Goal: Use online tool/utility: Utilize a website feature to perform a specific function

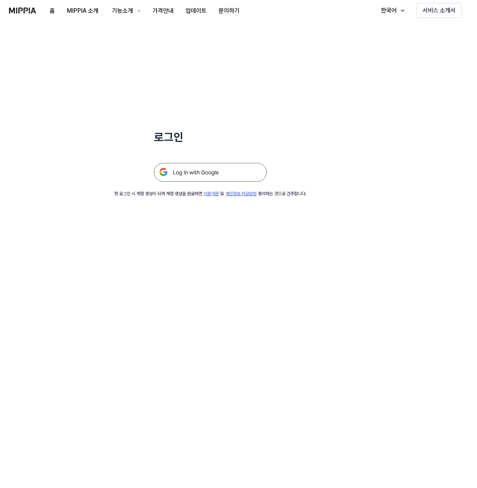
click at [230, 179] on img at bounding box center [210, 172] width 113 height 19
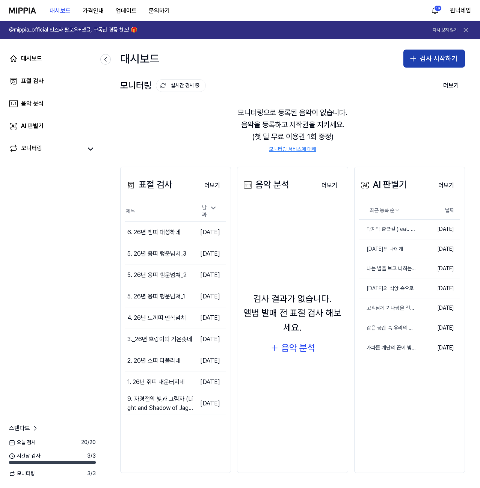
click at [446, 54] on button "검사 시작하기" at bounding box center [434, 59] width 62 height 18
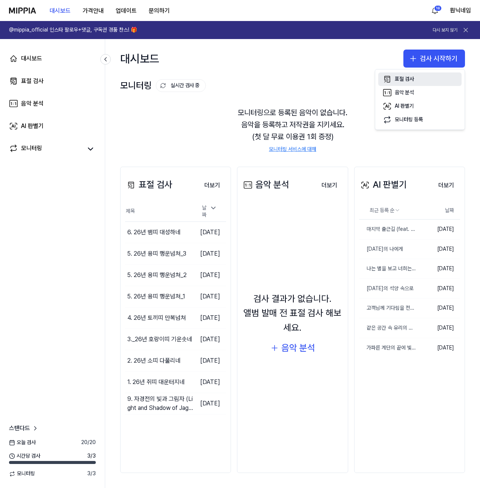
click at [407, 82] on div "표절 검사" at bounding box center [403, 79] width 19 height 8
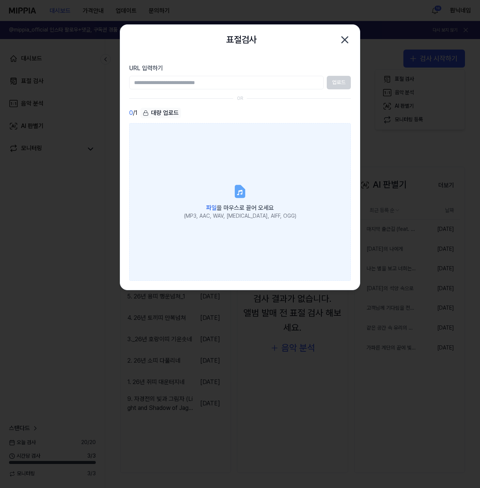
click at [262, 188] on label "파일 을 마우스로 끌어 오세요 (MP3, AAC, WAV, FLAC, AIFF, OGG)" at bounding box center [239, 202] width 221 height 158
click at [0, 0] on input "파일 을 마우스로 끌어 오세요 (MP3, AAC, WAV, FLAC, AIFF, OGG)" at bounding box center [0, 0] width 0 height 0
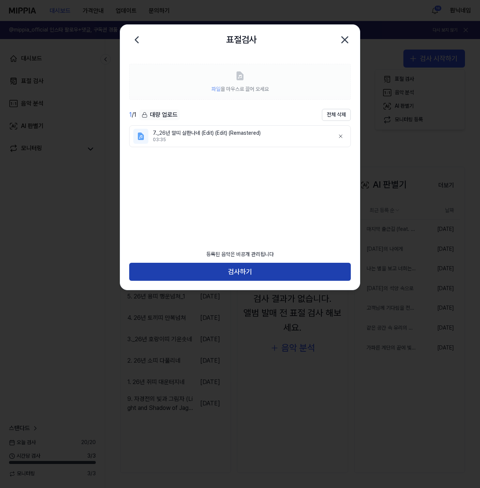
click at [304, 277] on button "검사하기" at bounding box center [239, 272] width 221 height 18
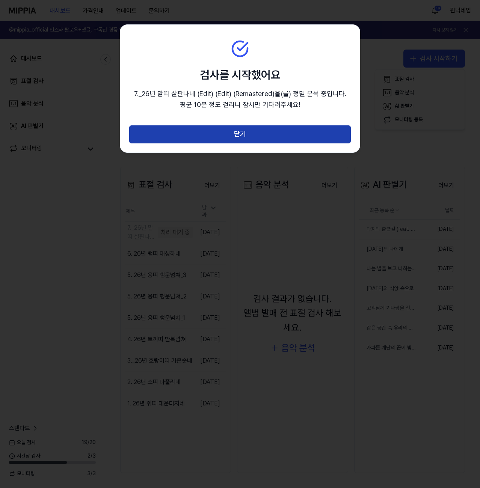
click at [254, 133] on button "닫기" at bounding box center [239, 134] width 221 height 18
